Goal: Transaction & Acquisition: Purchase product/service

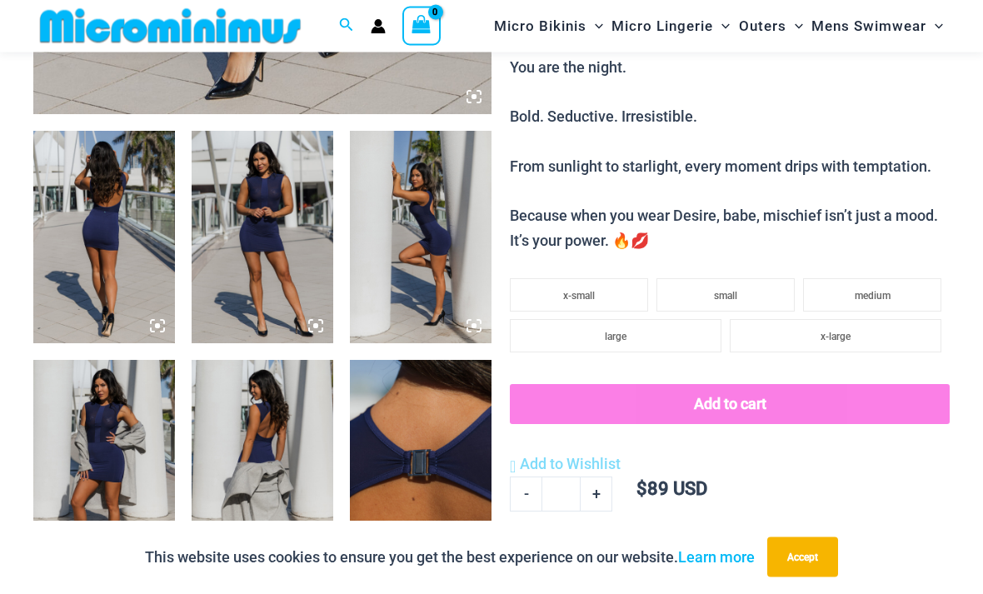
scroll to position [675, 0]
click at [133, 279] on img at bounding box center [104, 237] width 142 height 212
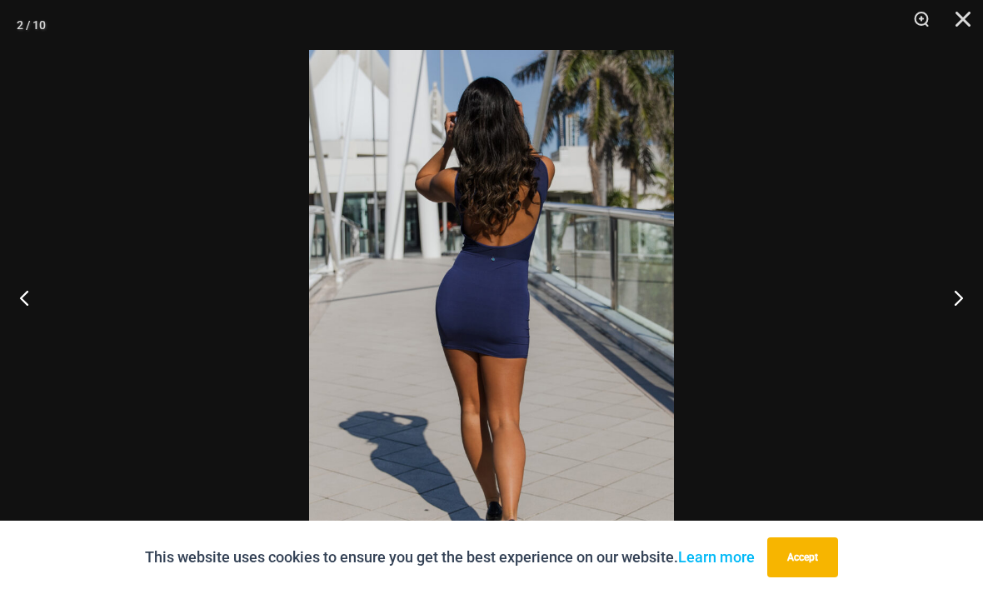
click at [953, 335] on button "Next" at bounding box center [951, 297] width 62 height 83
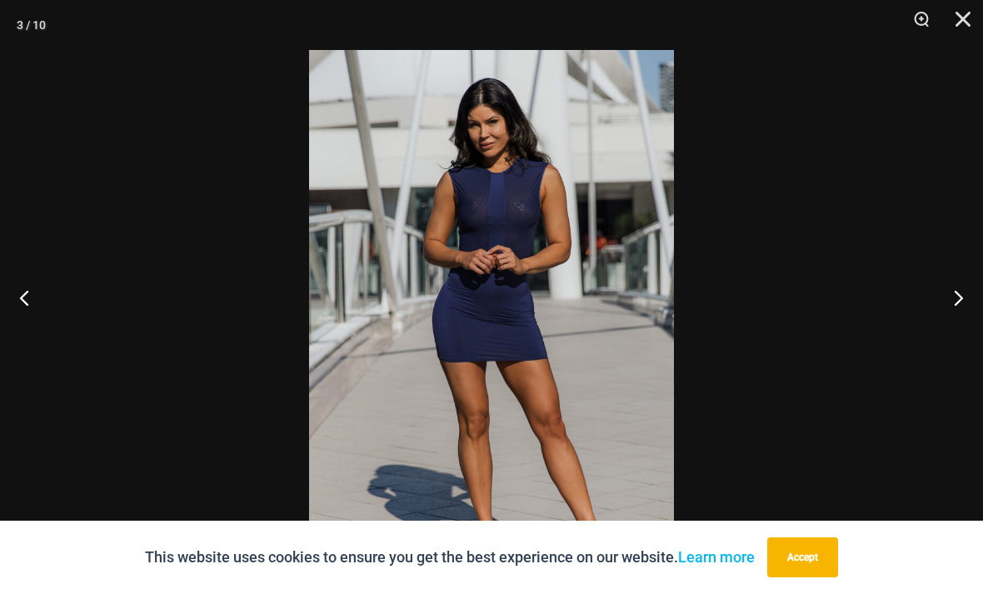
click at [969, 320] on button "Next" at bounding box center [951, 297] width 62 height 83
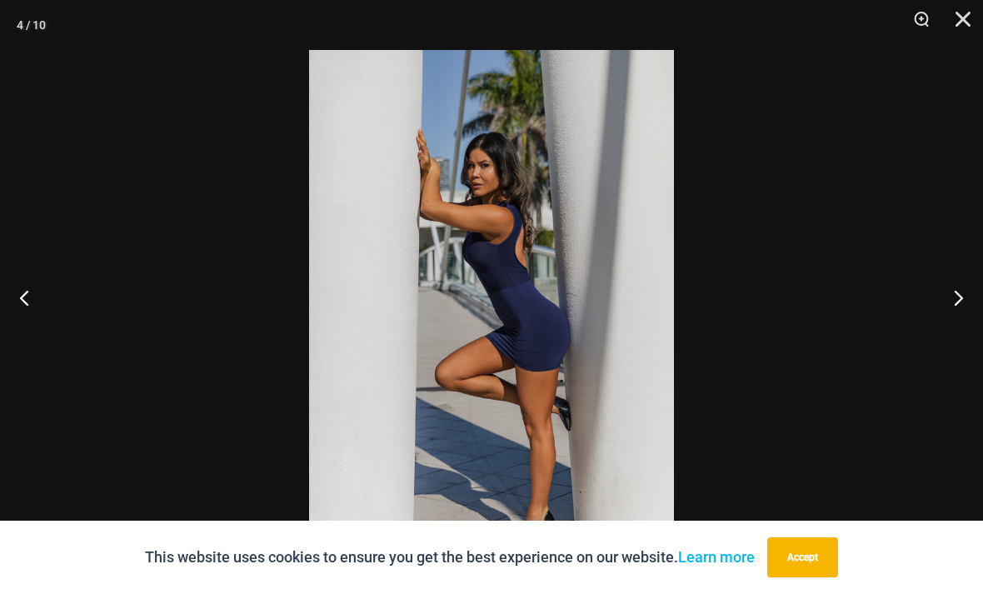
click at [957, 326] on button "Next" at bounding box center [951, 297] width 62 height 83
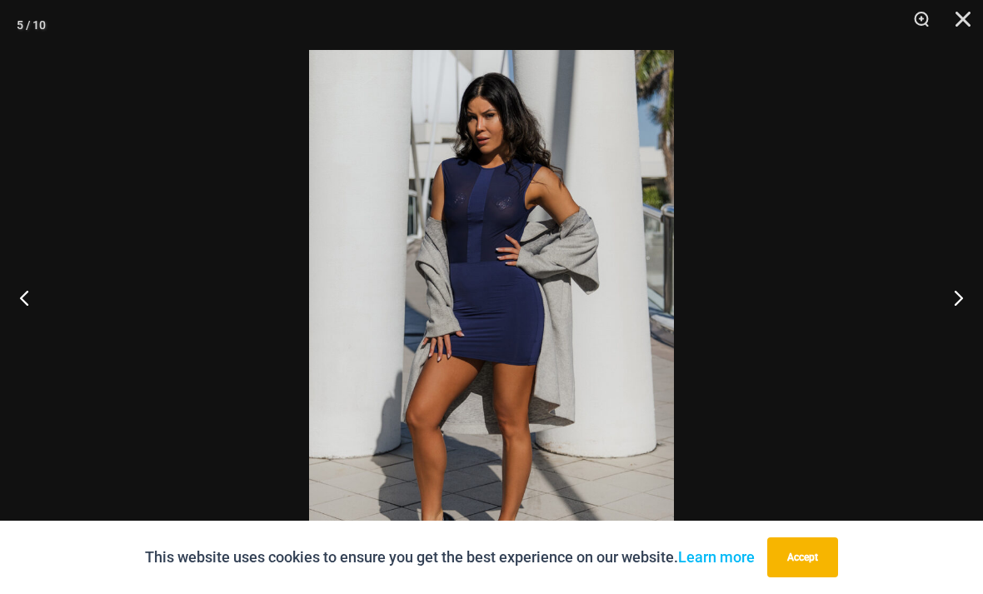
click at [966, 319] on button "Next" at bounding box center [951, 297] width 62 height 83
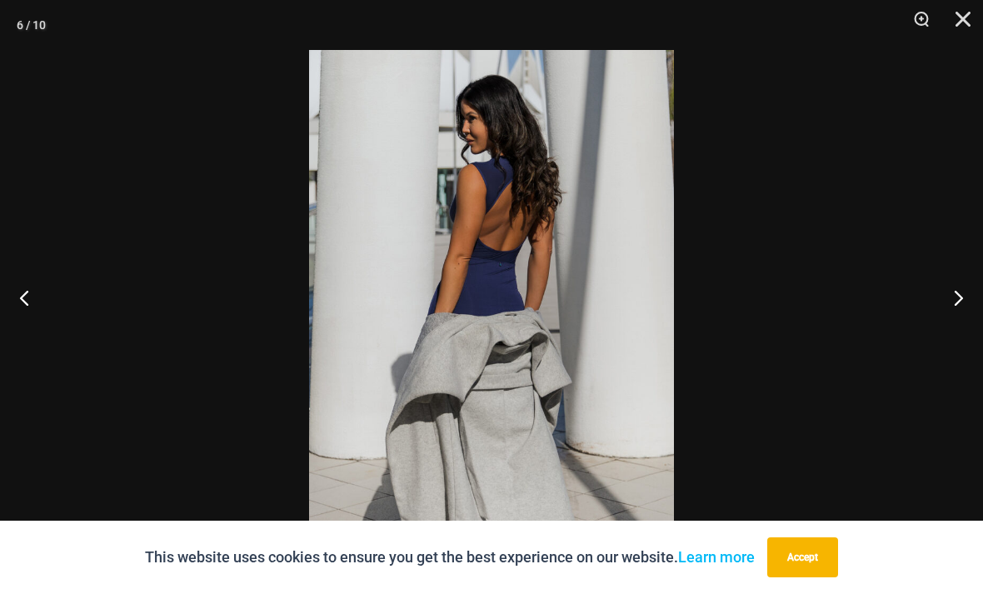
click at [958, 319] on button "Next" at bounding box center [951, 297] width 62 height 83
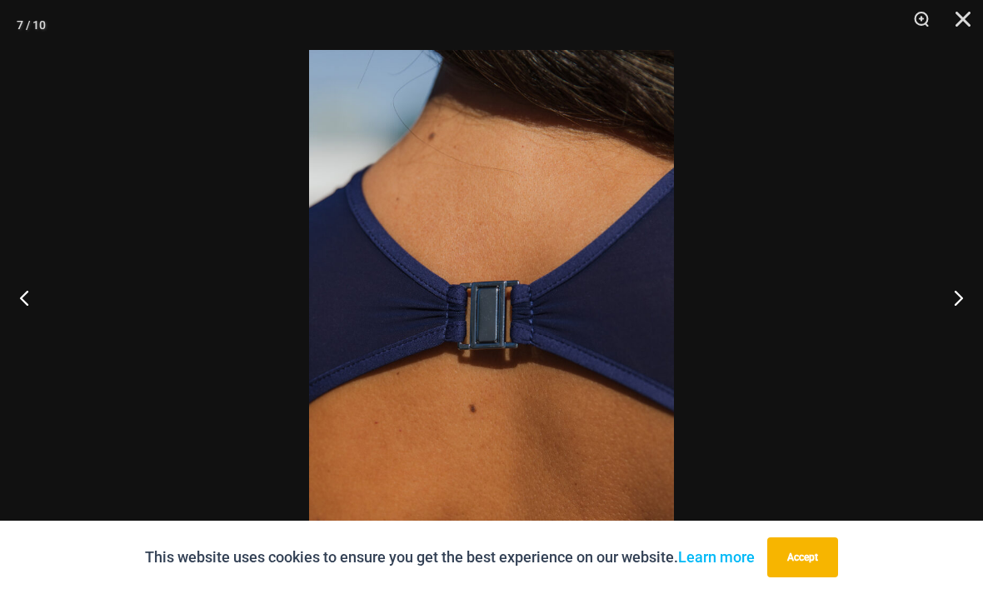
click at [960, 319] on button "Next" at bounding box center [951, 297] width 62 height 83
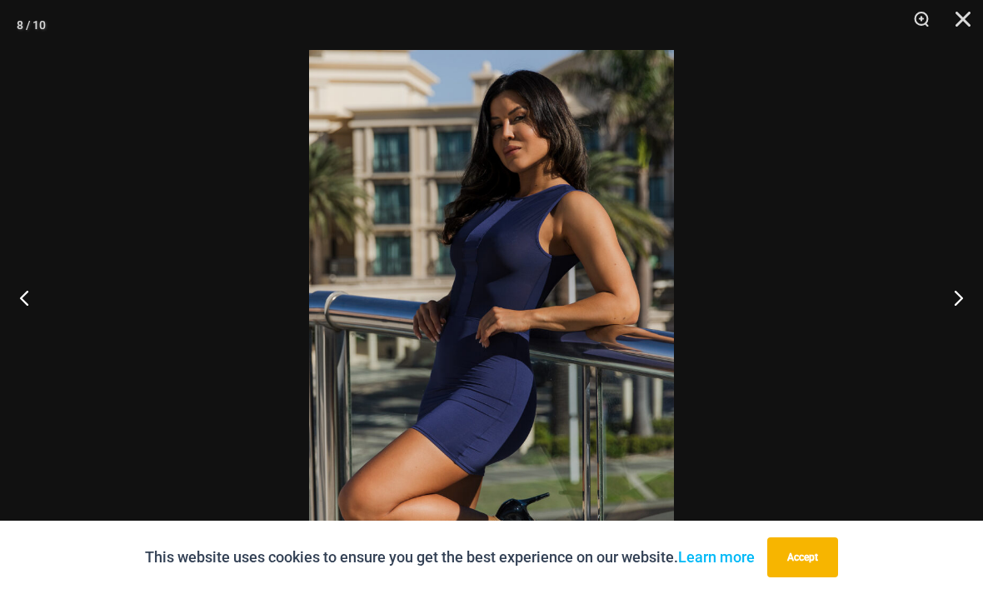
click at [954, 326] on button "Next" at bounding box center [951, 297] width 62 height 83
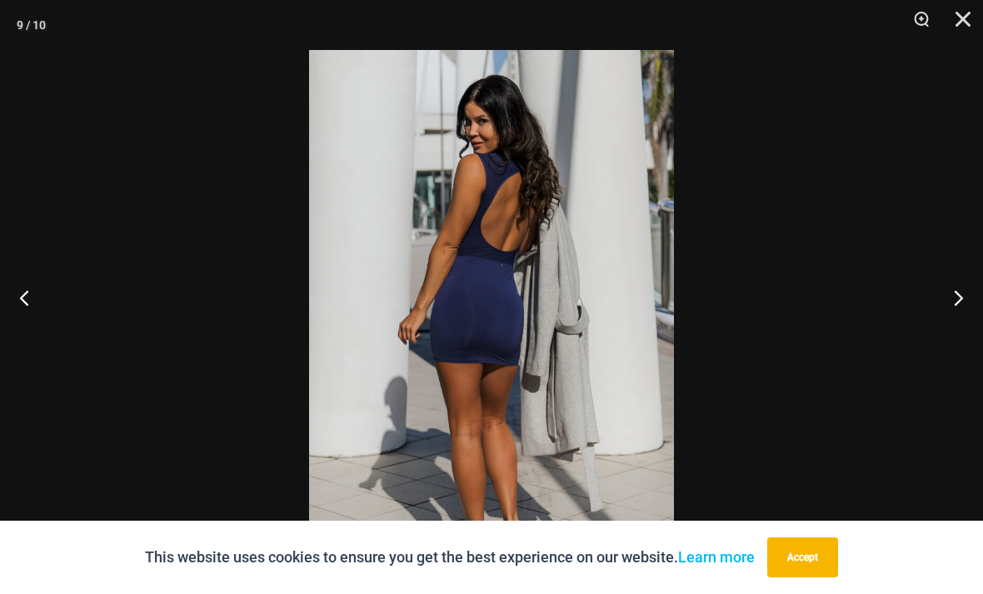
click at [957, 326] on button "Next" at bounding box center [951, 297] width 62 height 83
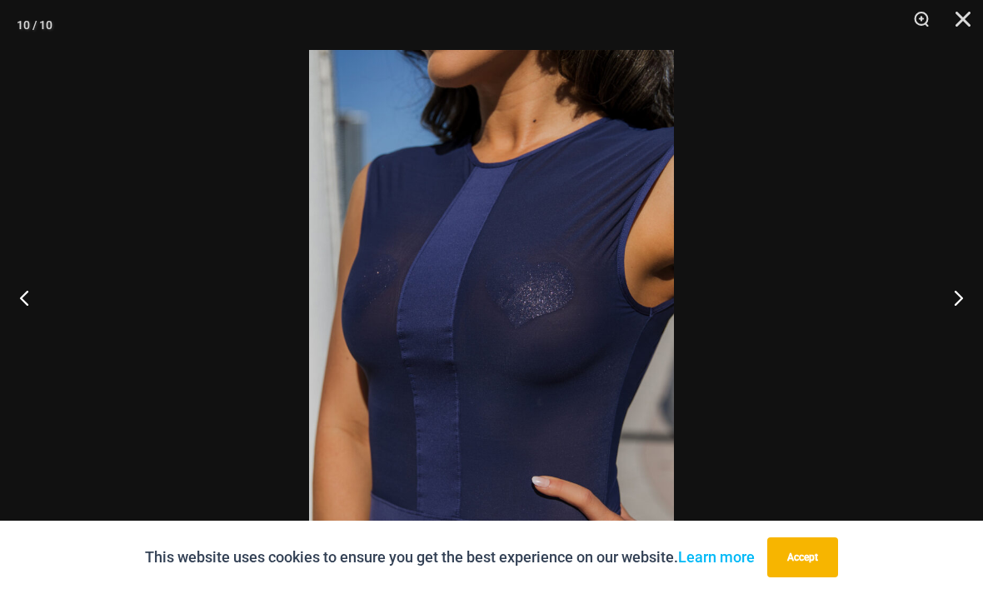
click at [954, 328] on button "Next" at bounding box center [951, 297] width 62 height 83
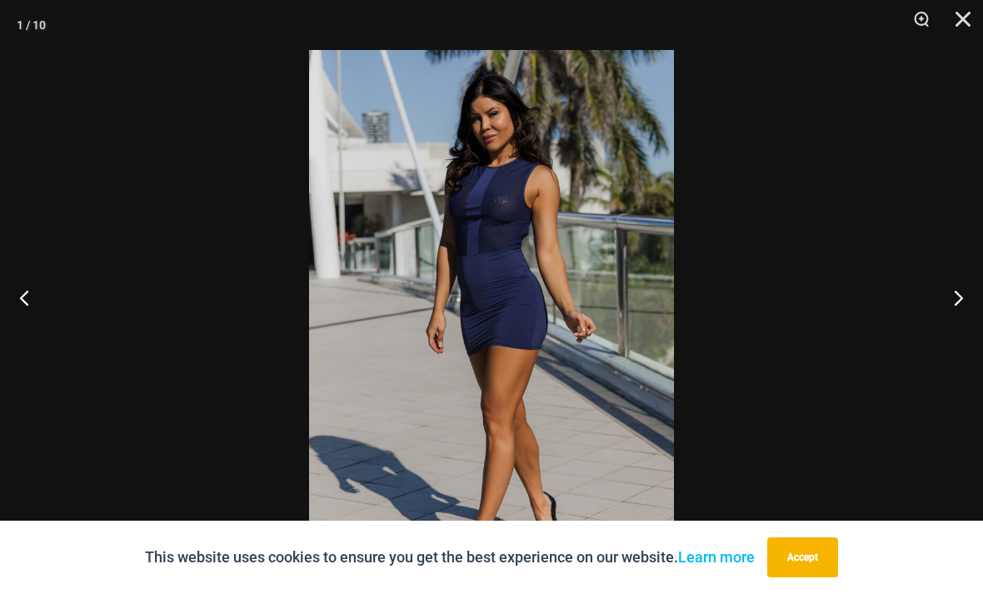
click at [973, 16] on button "Close" at bounding box center [957, 25] width 42 height 50
